Goal: Find specific page/section: Find specific page/section

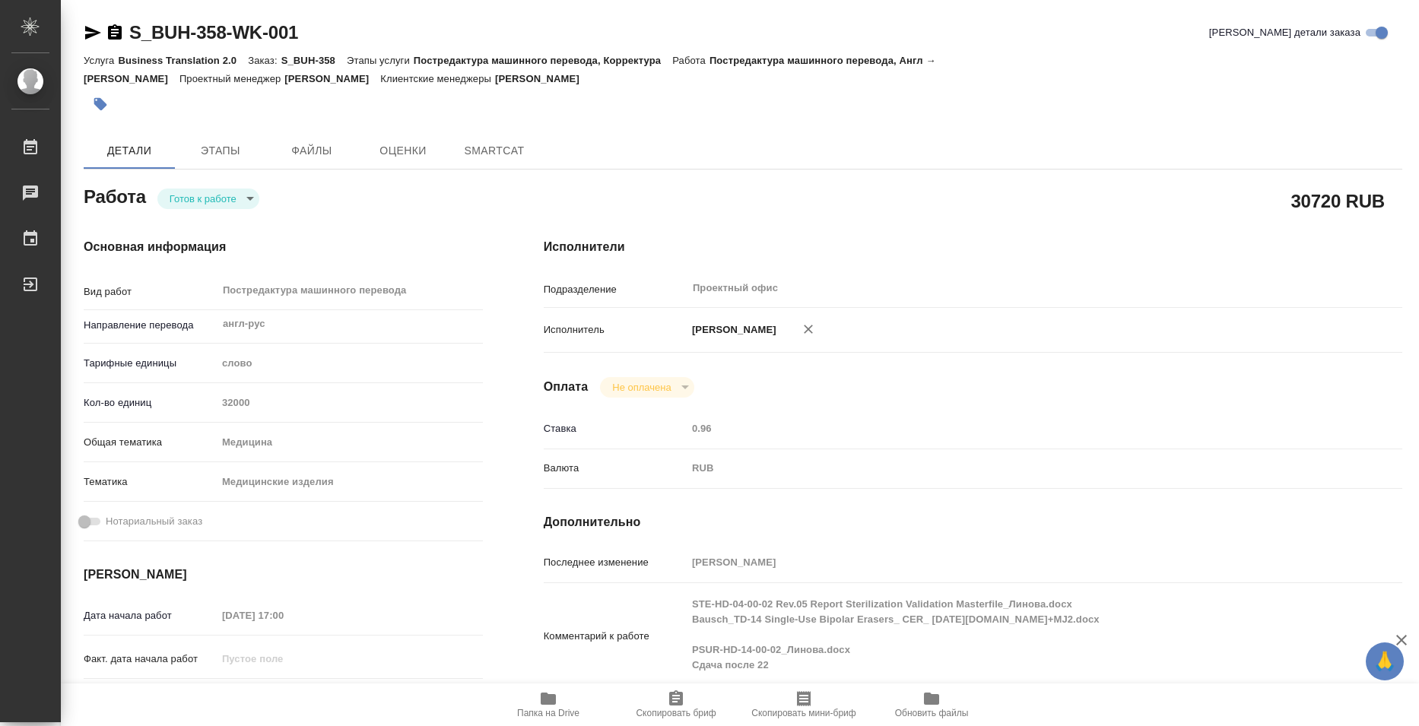
type textarea "x"
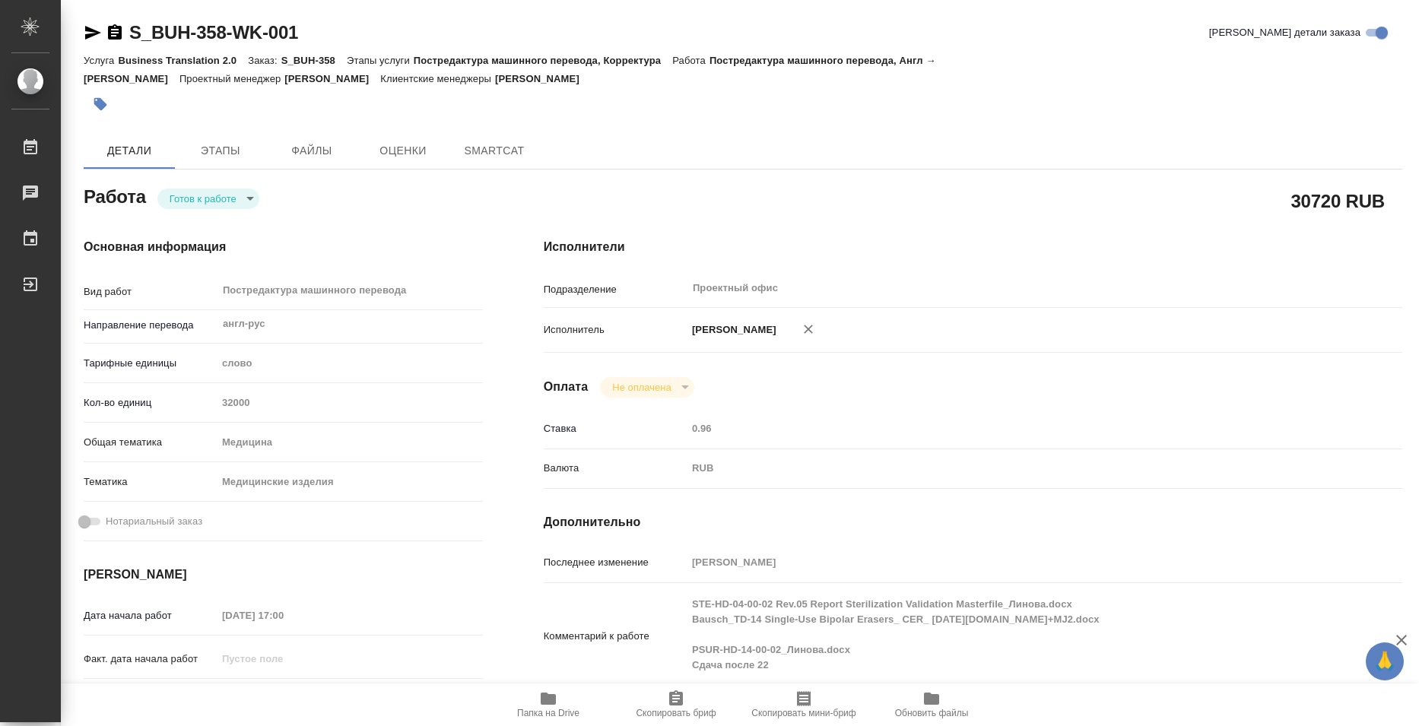
type textarea "x"
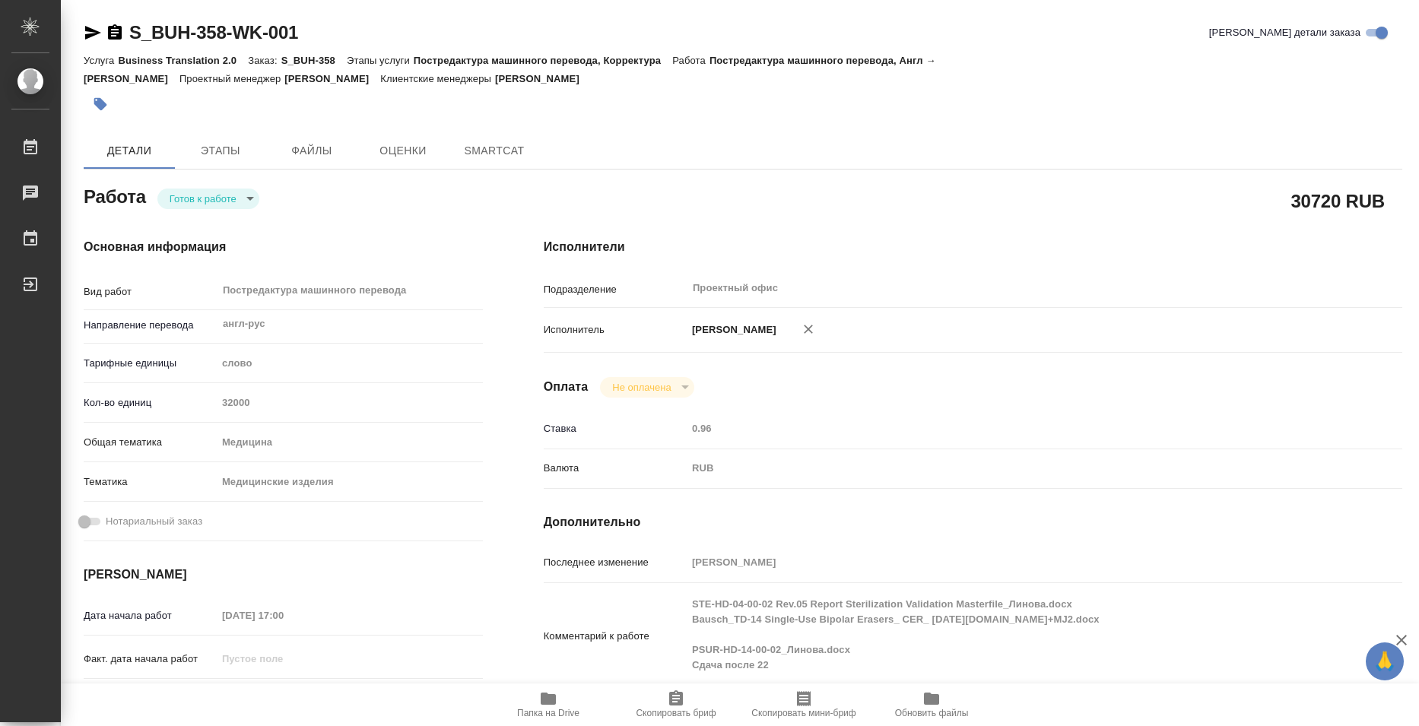
type textarea "x"
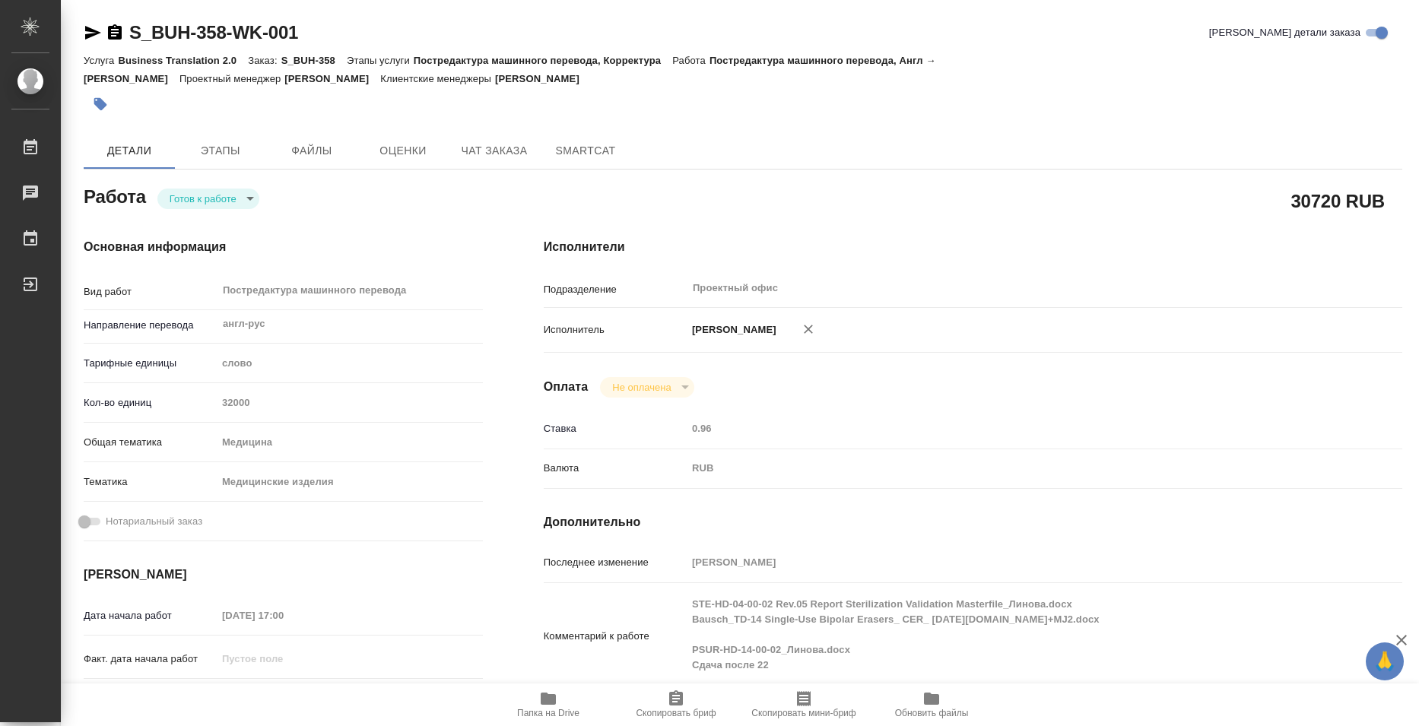
type textarea "x"
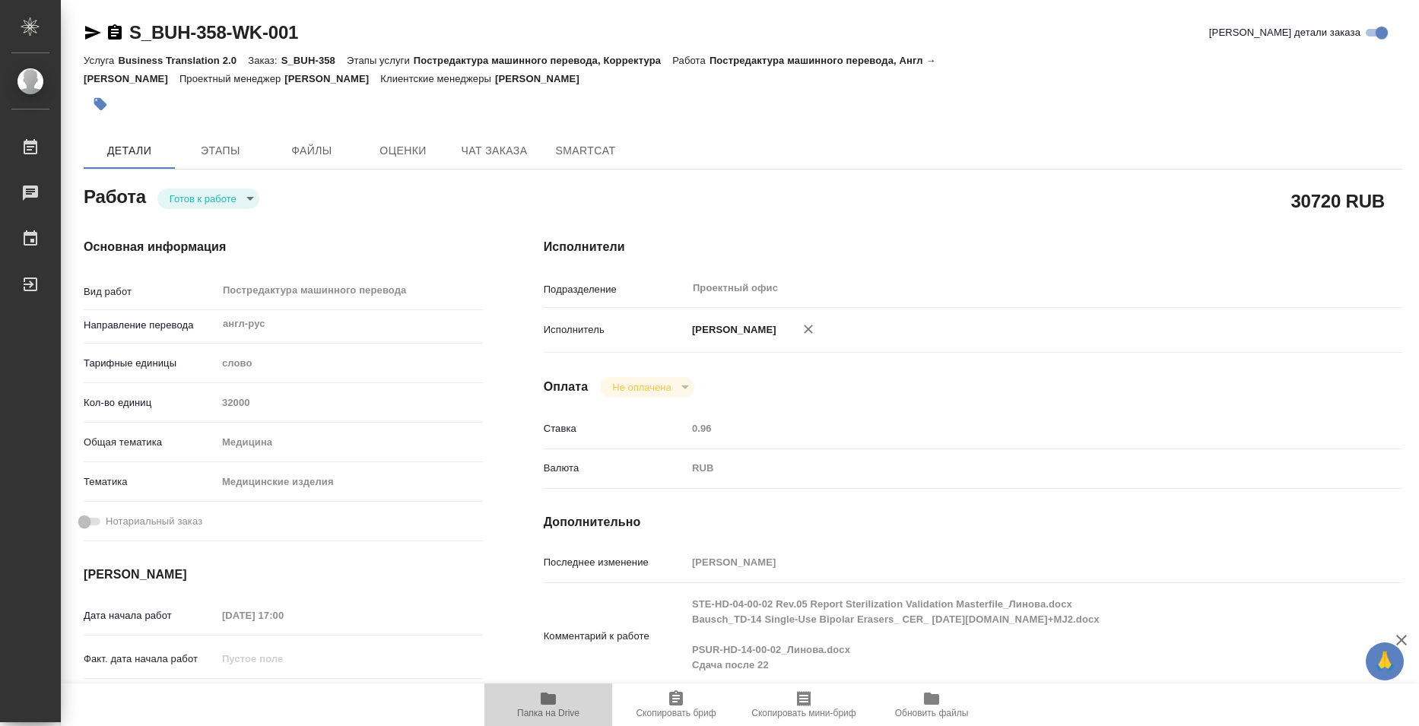
click at [578, 705] on span "Папка на Drive" at bounding box center [547, 704] width 109 height 29
type textarea "x"
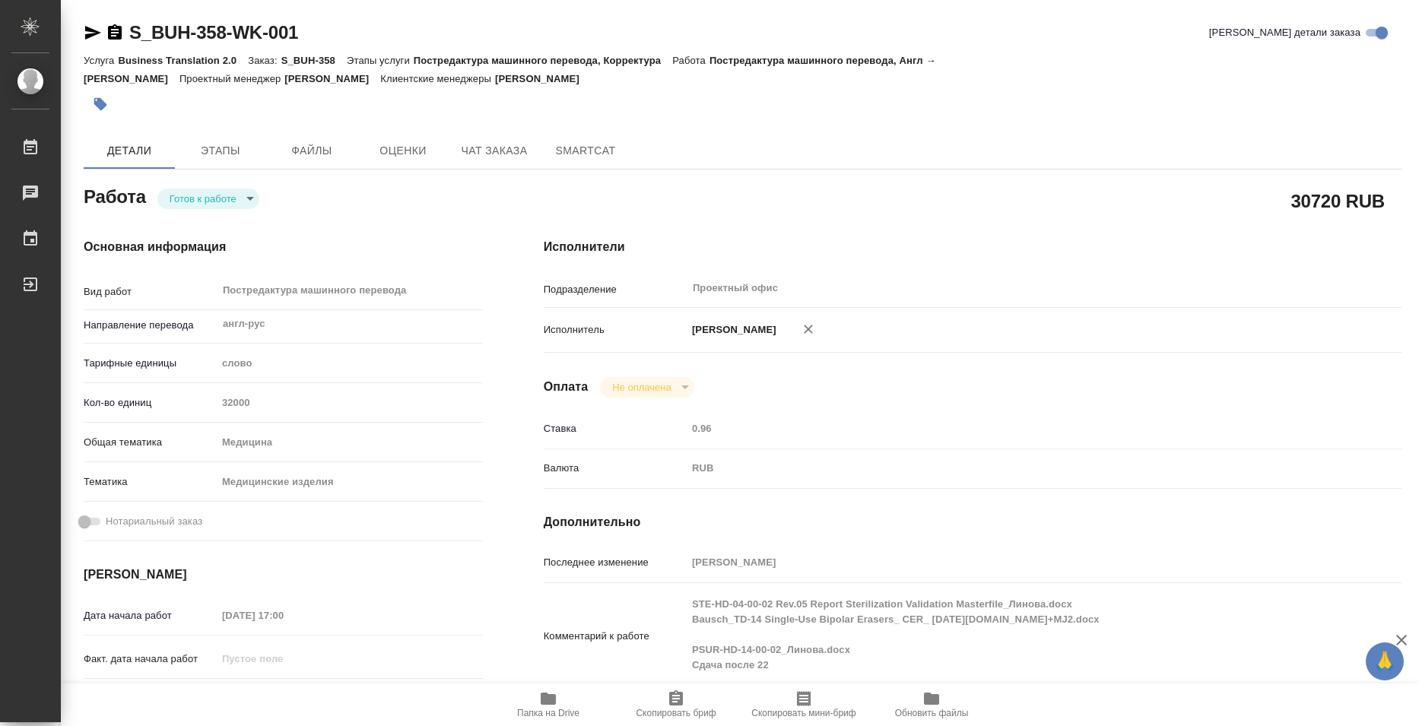
type textarea "x"
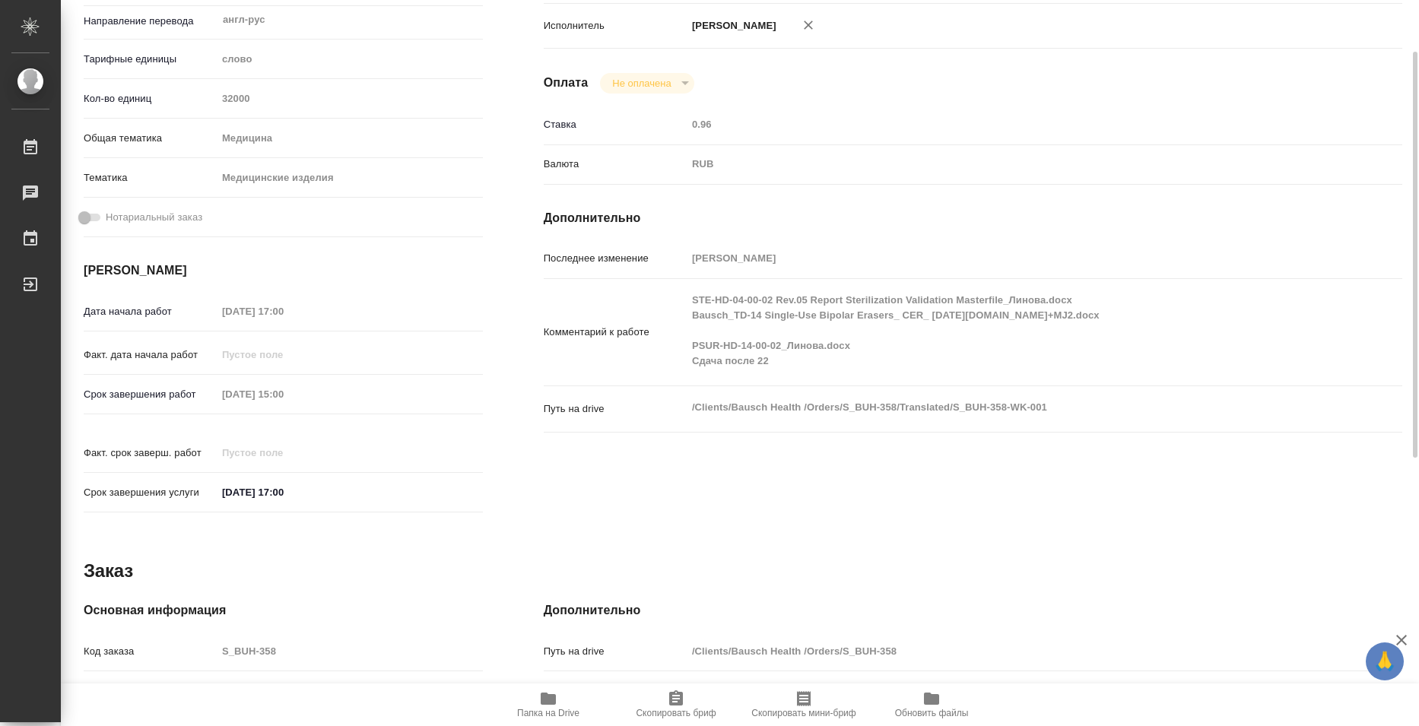
scroll to position [228, 0]
